Goal: Contribute content: Contribute content

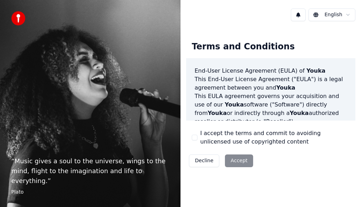
click at [195, 136] on button "I accept the terms and commit to avoiding unlicensed use of copyrighted content" at bounding box center [195, 138] width 6 height 6
click at [239, 161] on button "Accept" at bounding box center [239, 160] width 28 height 13
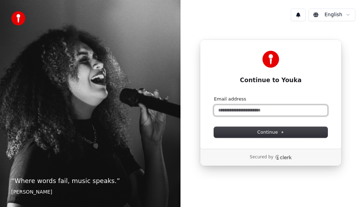
click at [229, 111] on input "Email address" at bounding box center [271, 110] width 114 height 11
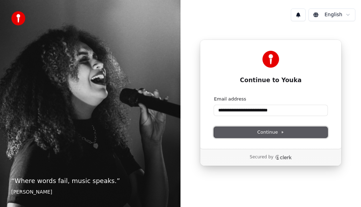
click at [244, 131] on button "Continue" at bounding box center [271, 132] width 114 height 11
type input "**********"
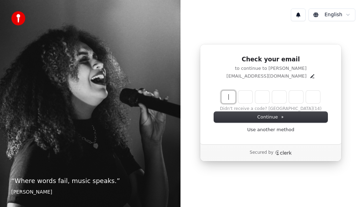
click at [223, 96] on input "Enter verification code" at bounding box center [277, 97] width 113 height 13
type input "******"
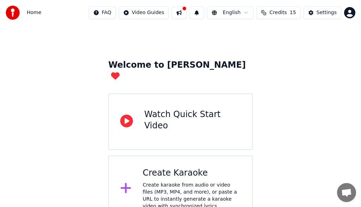
scroll to position [12, 0]
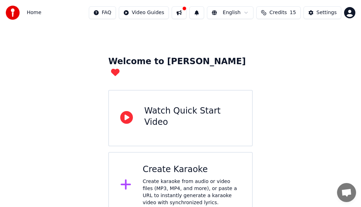
click at [175, 164] on div "Create Karaoke" at bounding box center [192, 169] width 98 height 11
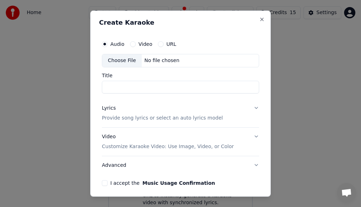
click at [148, 59] on div "No file chosen" at bounding box center [162, 60] width 41 height 7
click at [131, 60] on div "Choose File" at bounding box center [121, 60] width 39 height 13
click at [105, 182] on button "I accept the Music Usage Confirmation" at bounding box center [105, 183] width 6 height 6
click at [130, 61] on div "Choose File" at bounding box center [121, 60] width 39 height 13
